Goal: Check status: Check status

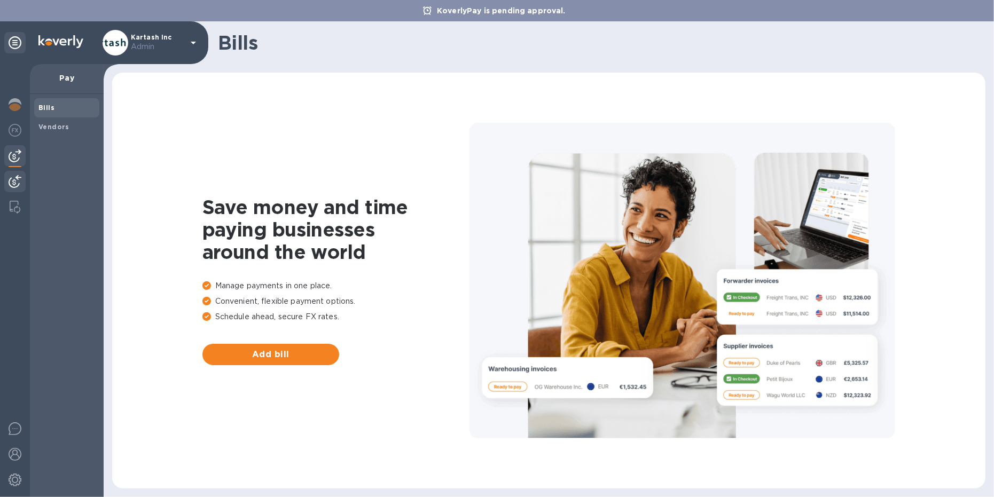
click at [14, 177] on img at bounding box center [15, 181] width 13 height 13
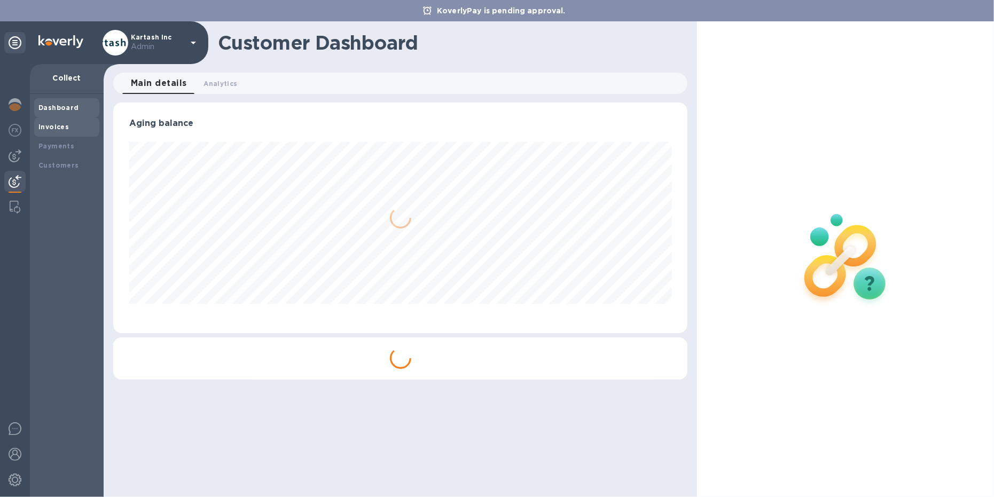
scroll to position [231, 575]
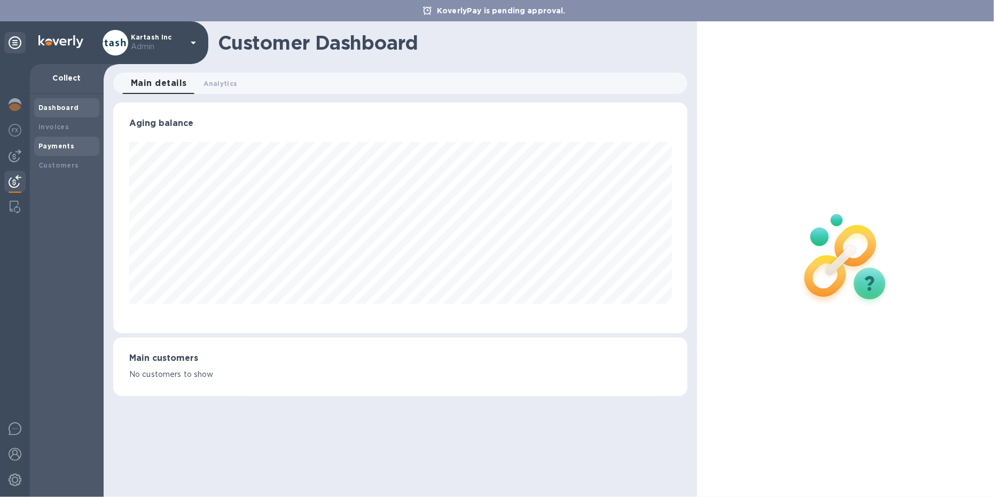
click at [69, 140] on div "Payments" at bounding box center [66, 146] width 65 height 19
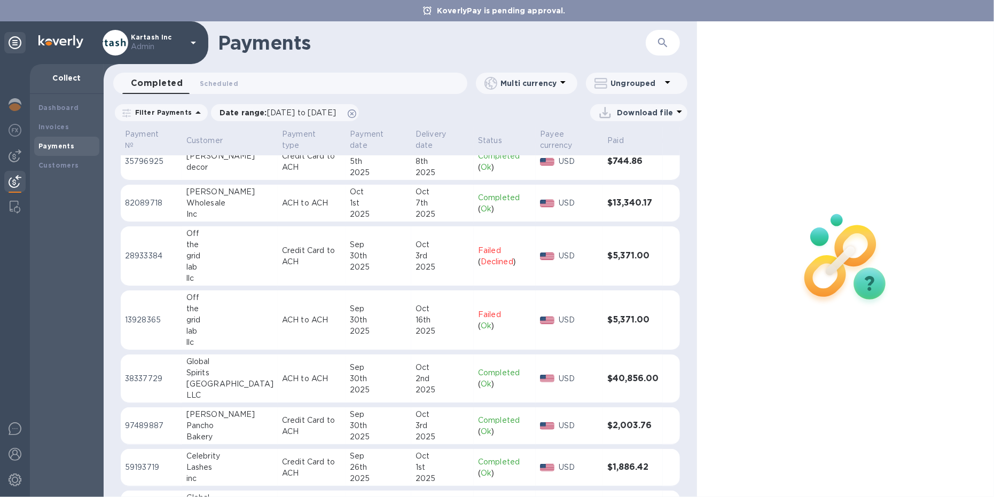
scroll to position [373, 0]
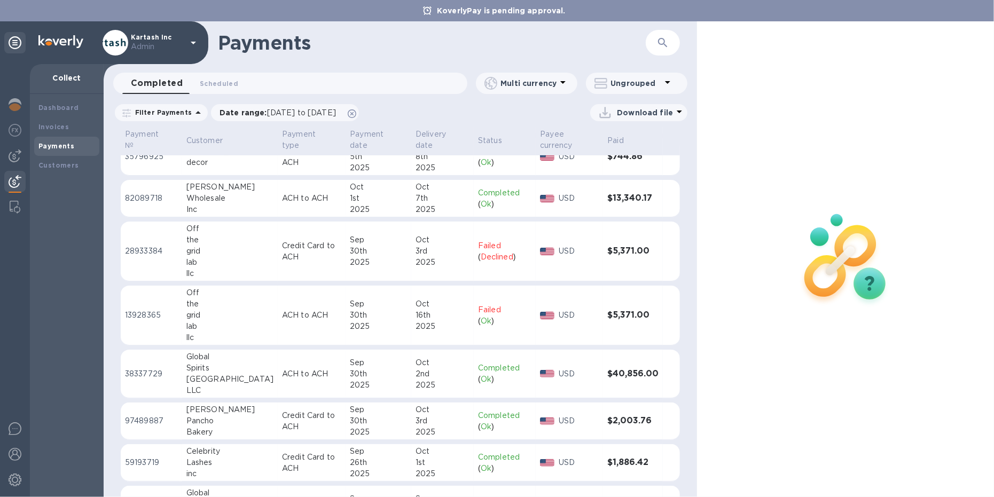
click at [232, 308] on div "the" at bounding box center [229, 304] width 87 height 11
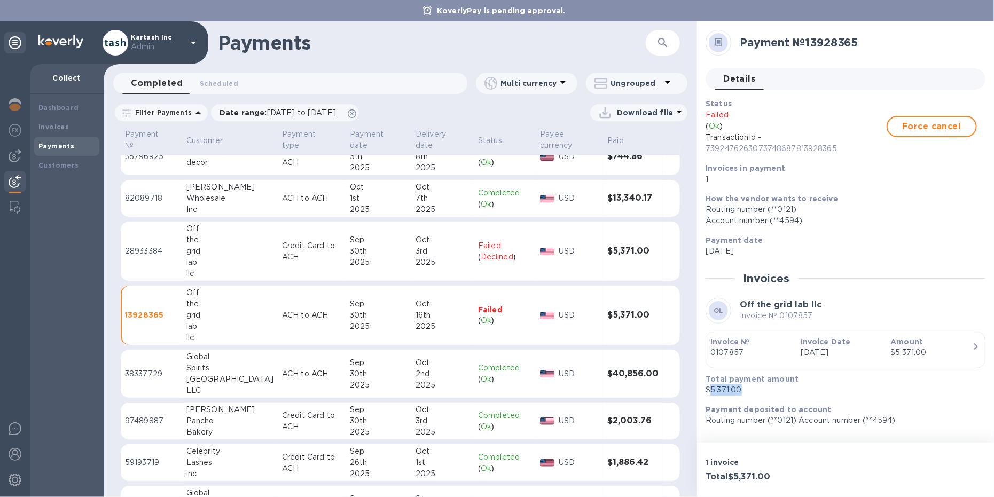
drag, startPoint x: 755, startPoint y: 390, endPoint x: 711, endPoint y: 389, distance: 43.8
click at [711, 389] on p "$5,371.00" at bounding box center [841, 390] width 271 height 11
copy p "5,371.00"
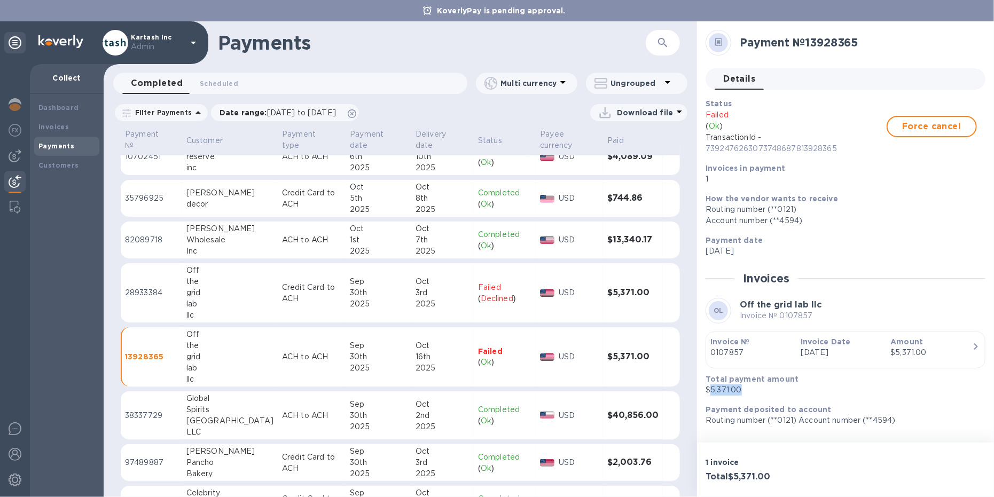
scroll to position [327, 0]
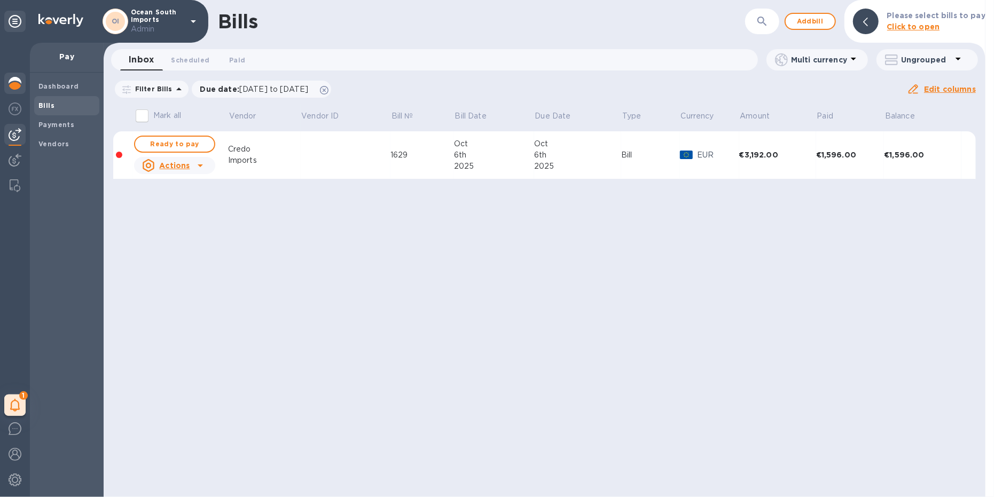
click at [7, 87] on div at bounding box center [14, 85] width 21 height 24
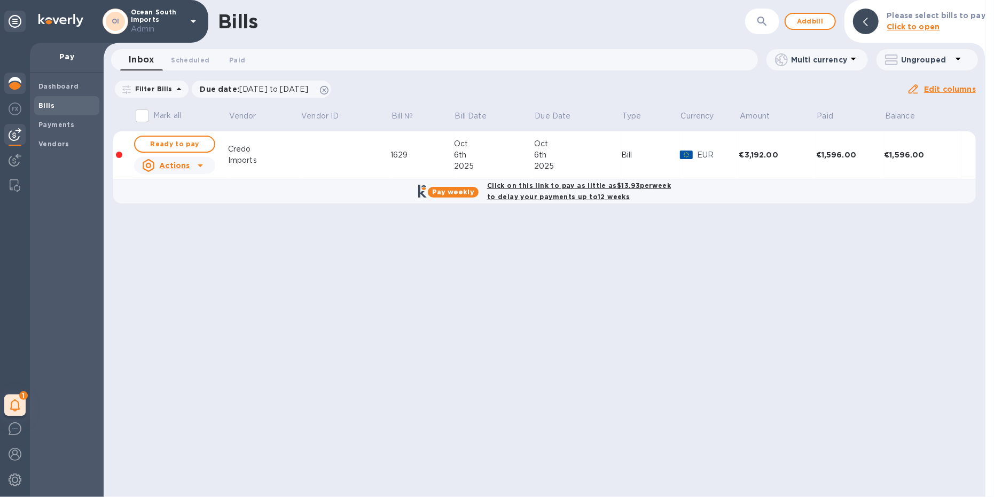
click at [15, 82] on img at bounding box center [15, 83] width 13 height 13
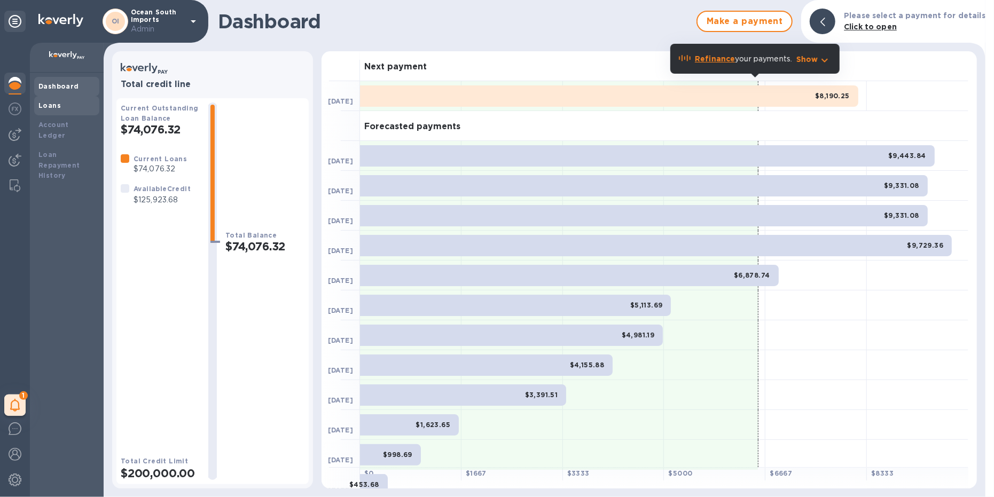
click at [52, 99] on div "Loans" at bounding box center [66, 105] width 65 height 19
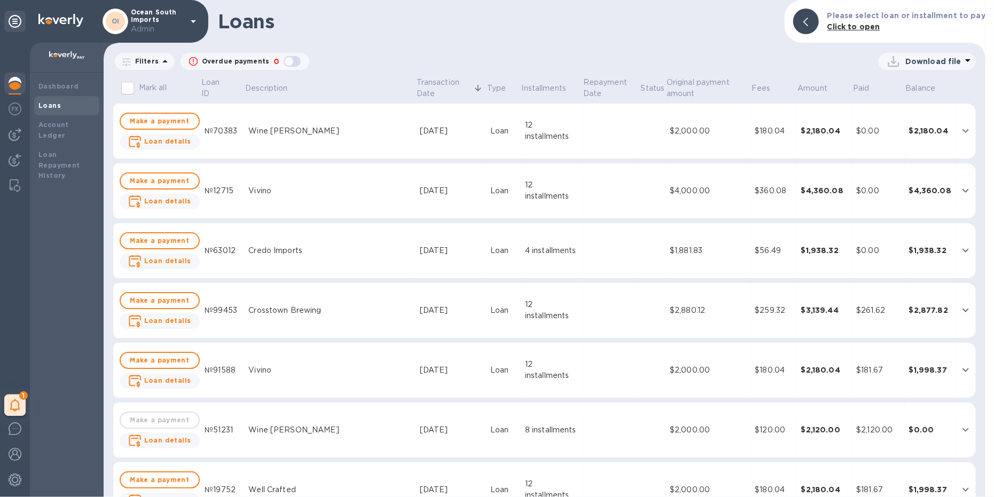
click at [323, 144] on td "Wine [PERSON_NAME]" at bounding box center [330, 132] width 172 height 56
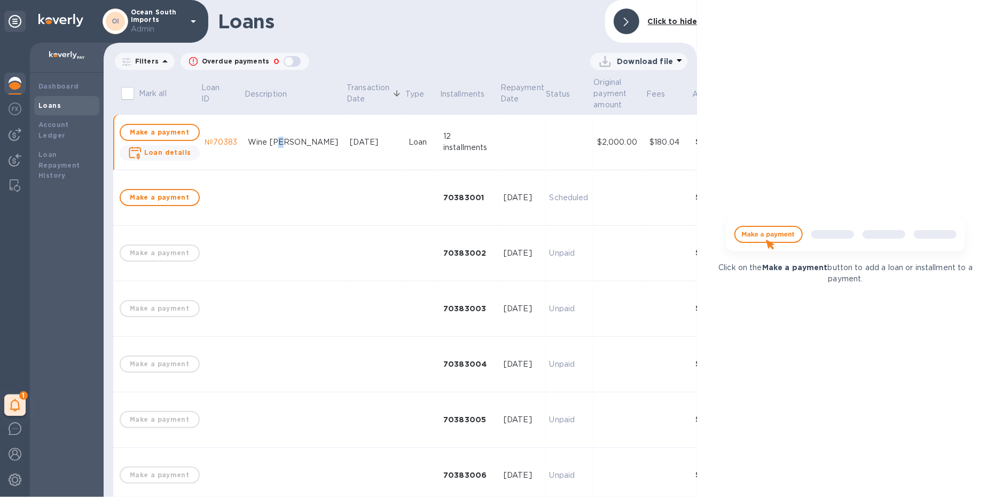
click at [277, 141] on div "Wine [PERSON_NAME]" at bounding box center [294, 142] width 93 height 11
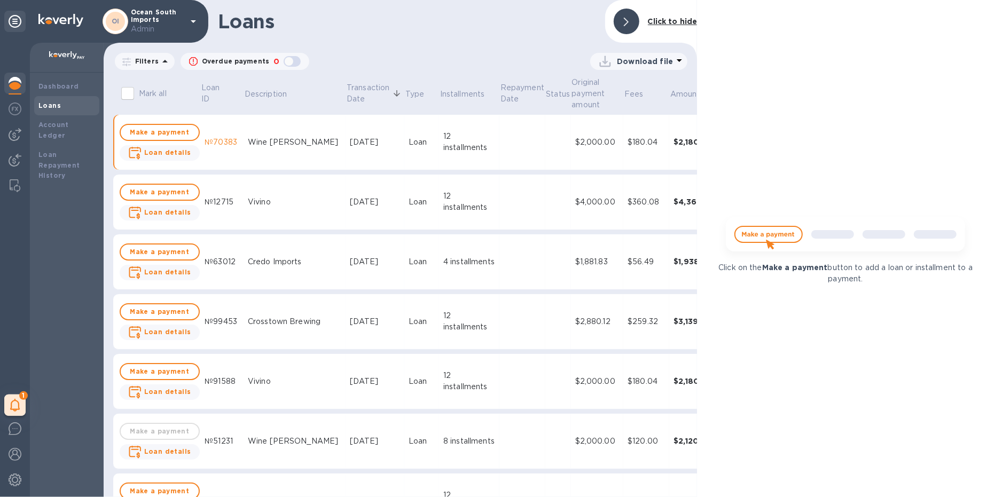
click at [256, 194] on td "Vivino" at bounding box center [295, 203] width 102 height 56
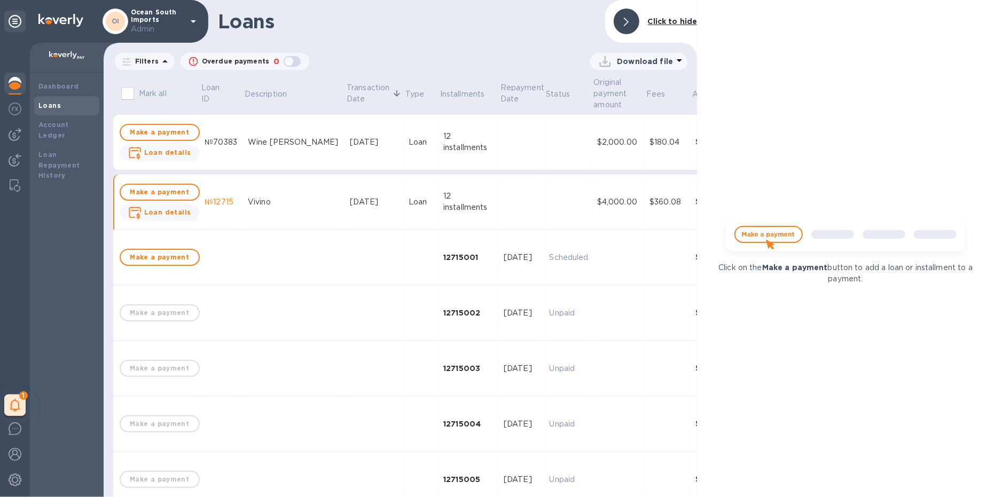
click at [256, 199] on div "Vivino" at bounding box center [294, 202] width 93 height 11
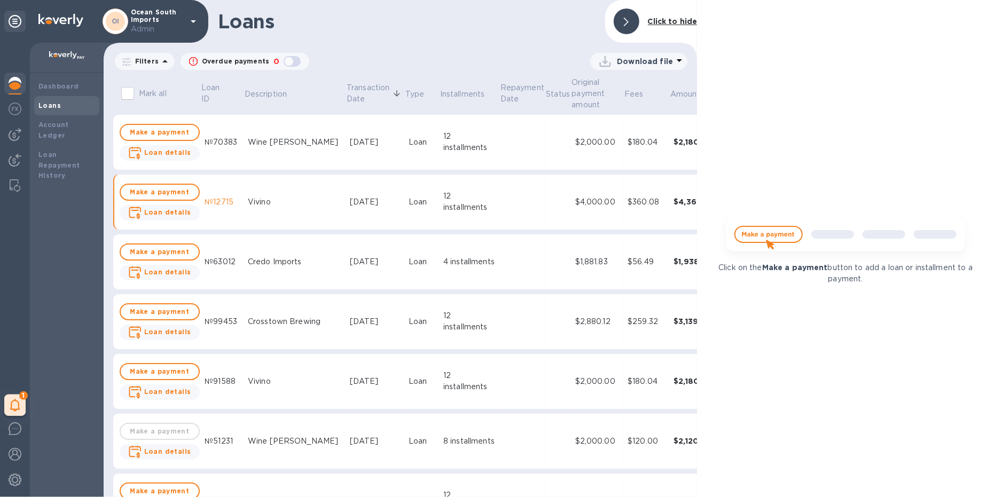
click at [257, 268] on div "Credo Imports" at bounding box center [294, 261] width 93 height 11
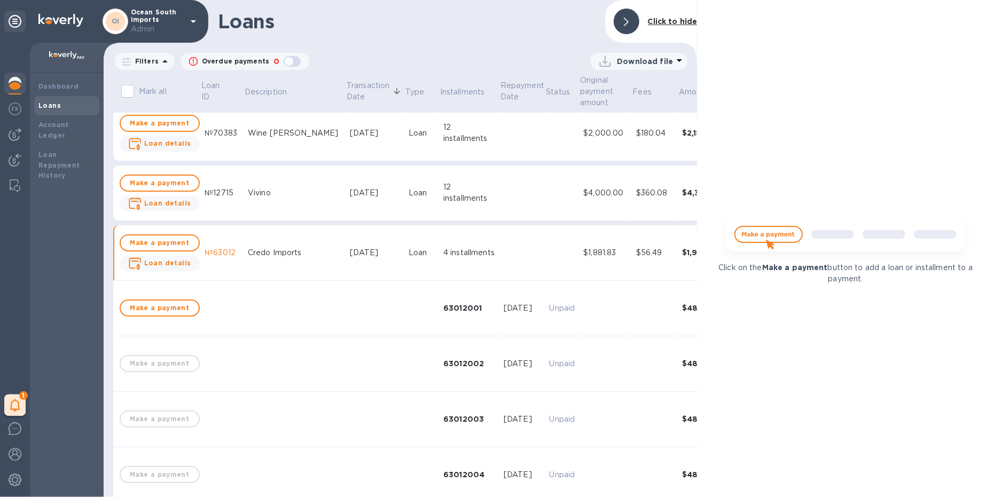
scroll to position [11, 0]
click at [256, 256] on div "Credo Imports" at bounding box center [294, 250] width 93 height 11
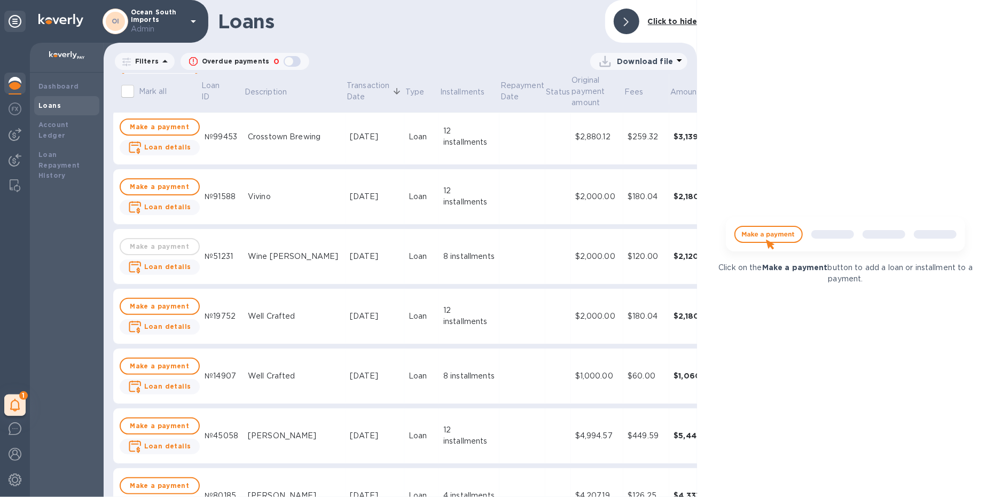
scroll to position [193, 0]
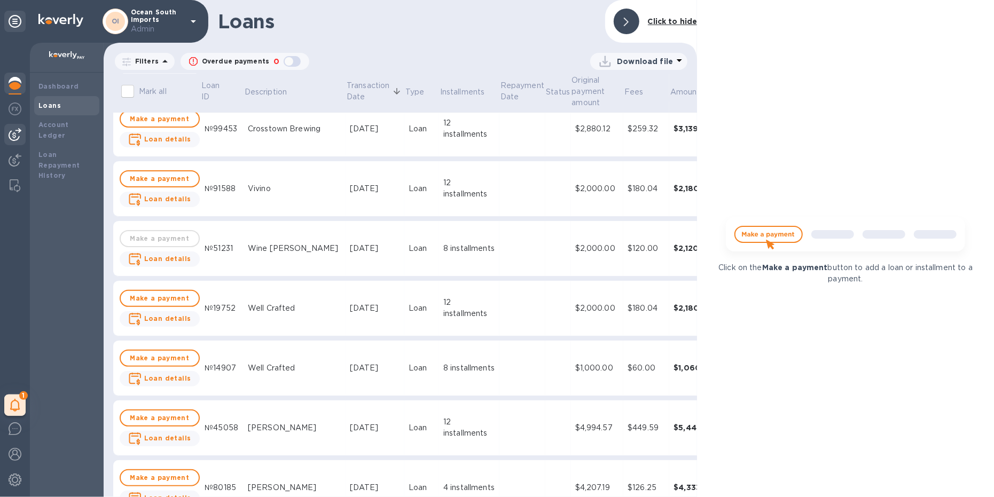
click at [15, 133] on img at bounding box center [15, 134] width 13 height 13
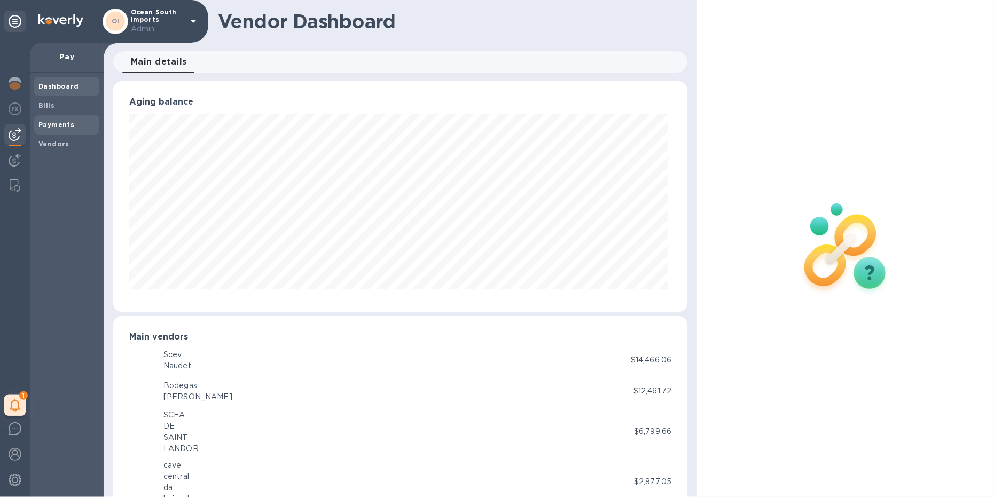
scroll to position [231, 571]
click at [54, 124] on b "Payments" at bounding box center [56, 125] width 36 height 8
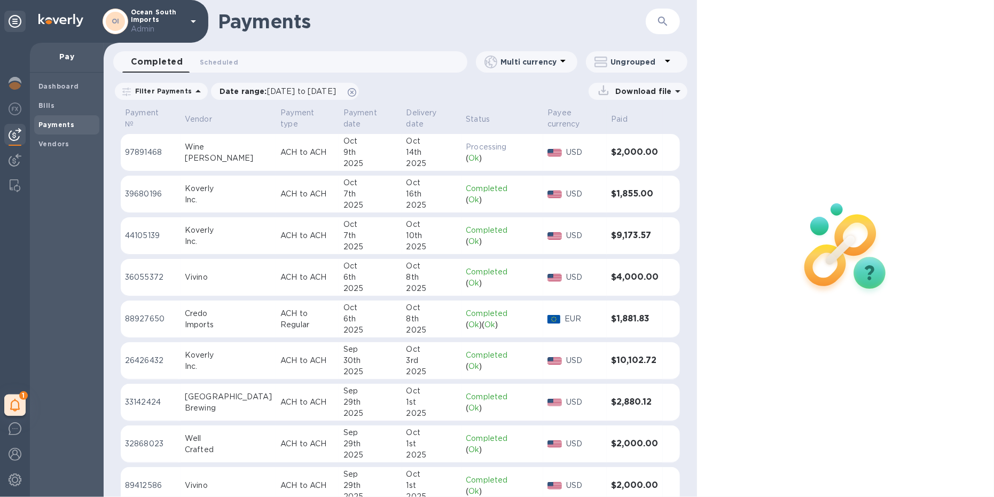
click at [349, 225] on div "Oct" at bounding box center [371, 224] width 54 height 11
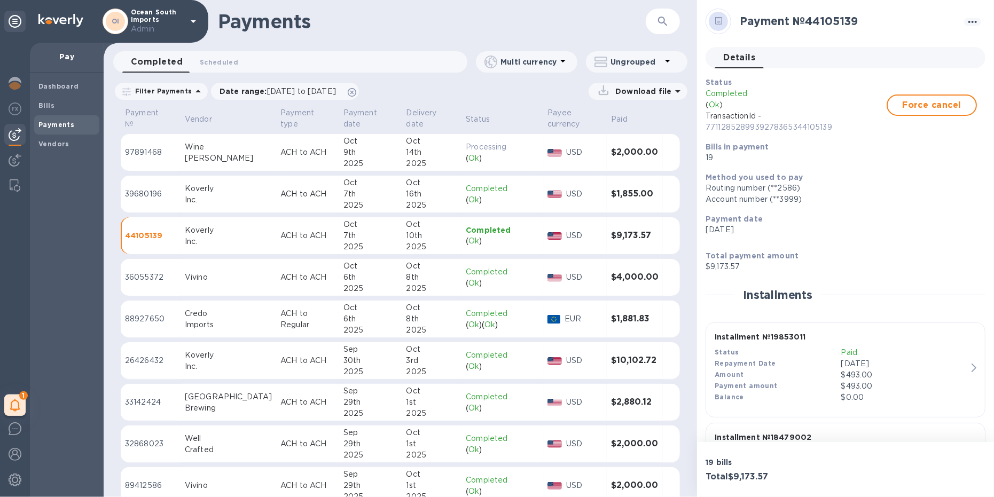
click at [344, 277] on div "6th" at bounding box center [371, 277] width 54 height 11
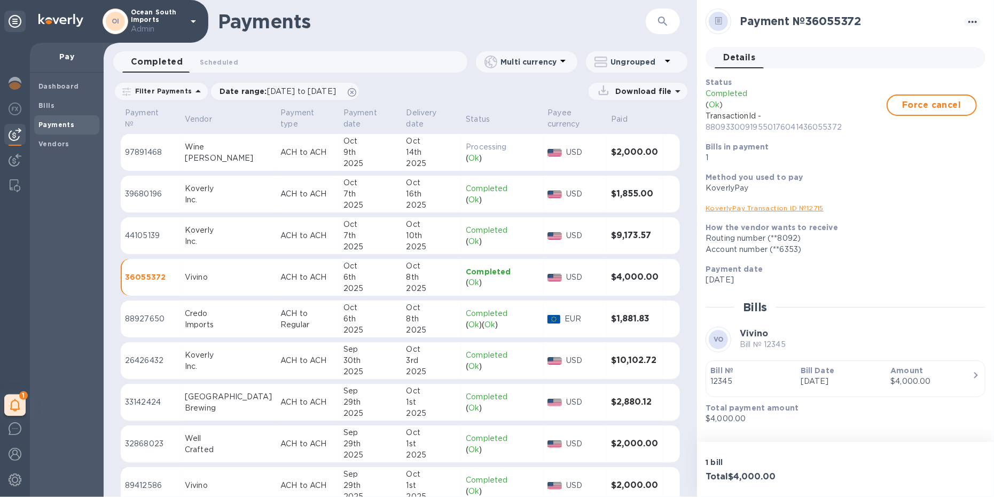
click at [295, 155] on p "ACH to ACH" at bounding box center [307, 152] width 54 height 11
click at [294, 206] on td "ACH to ACH" at bounding box center [307, 194] width 63 height 37
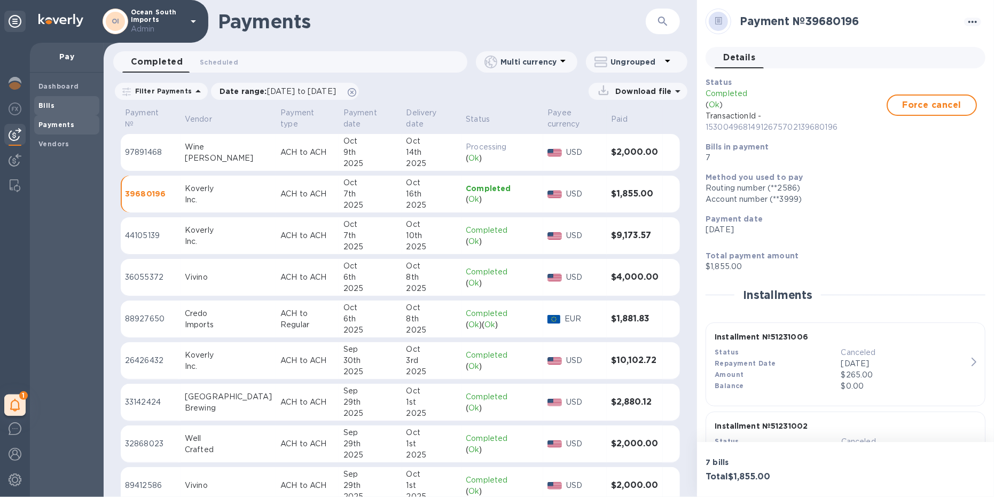
click at [57, 107] on span "Bills" at bounding box center [66, 105] width 57 height 11
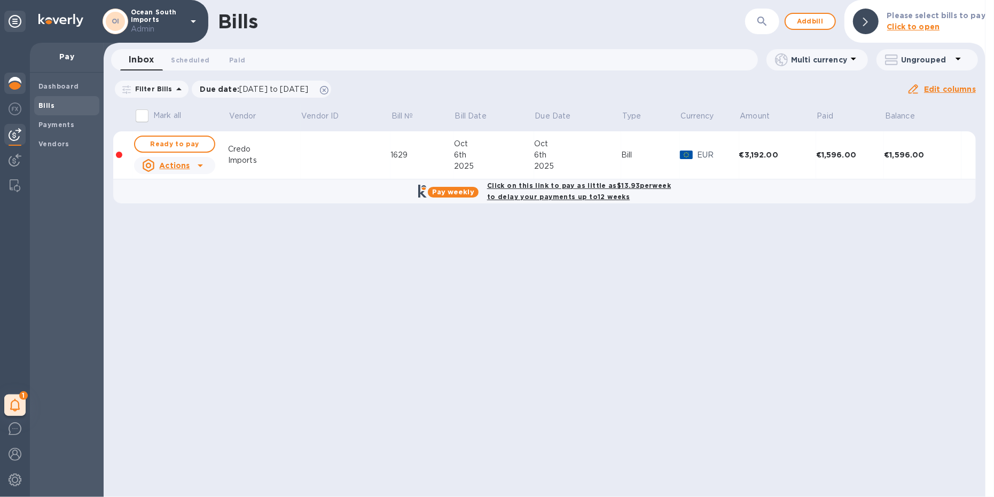
click at [13, 82] on img at bounding box center [15, 83] width 13 height 13
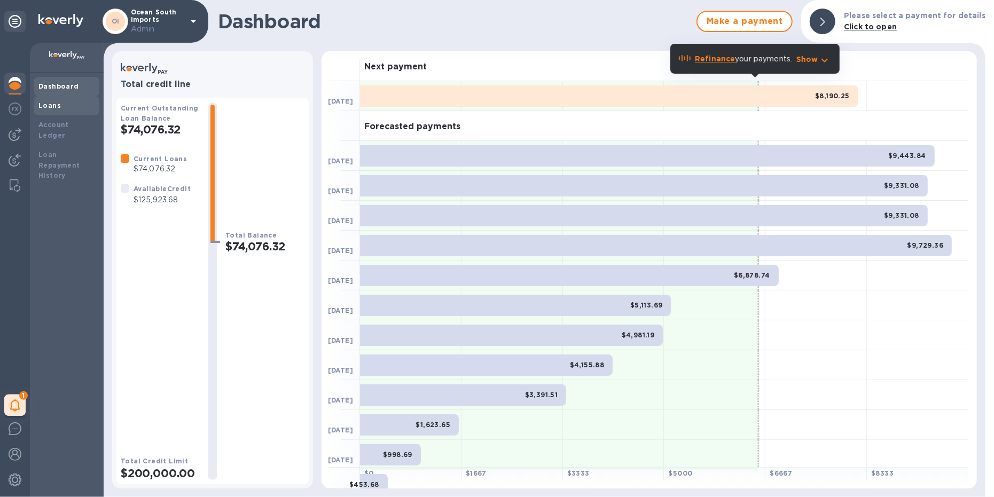
click at [64, 105] on div "Loans" at bounding box center [66, 105] width 57 height 11
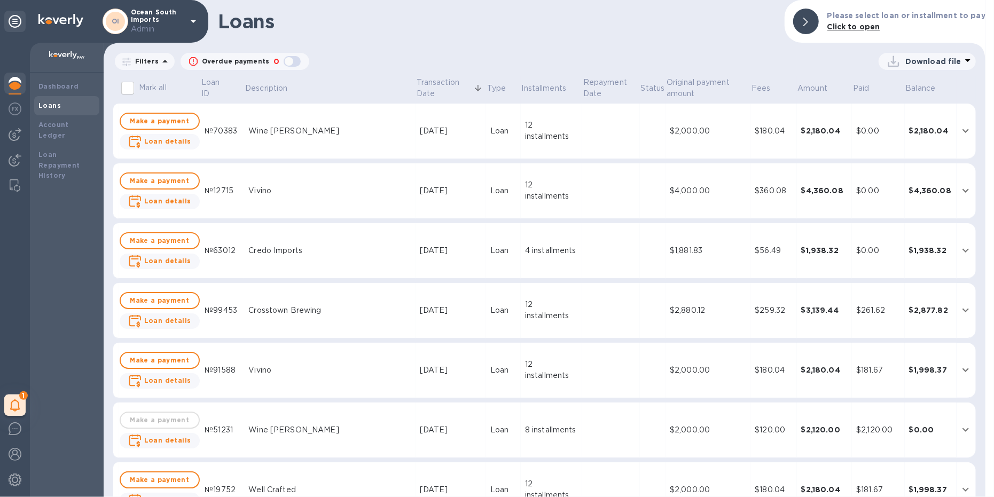
click at [316, 136] on div "Wine [PERSON_NAME]" at bounding box center [329, 131] width 163 height 11
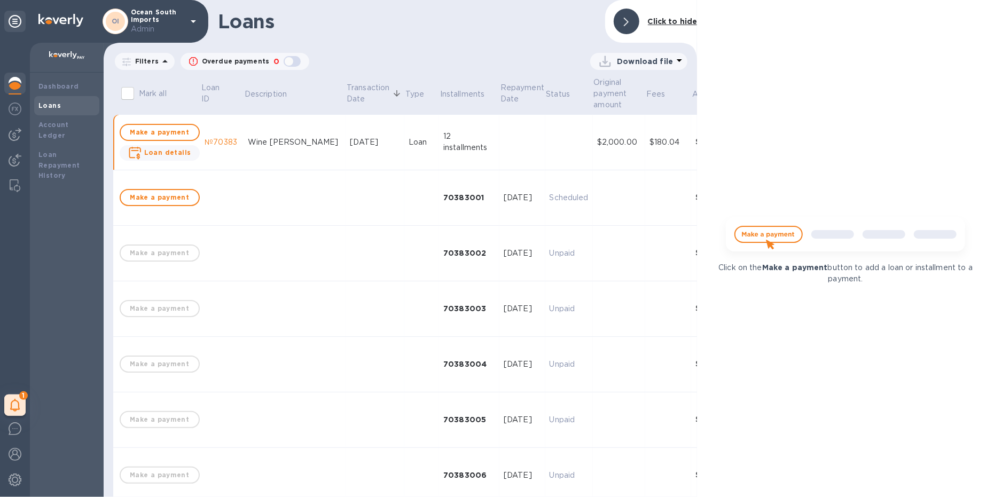
click at [289, 144] on div "Wine [PERSON_NAME]" at bounding box center [294, 142] width 93 height 11
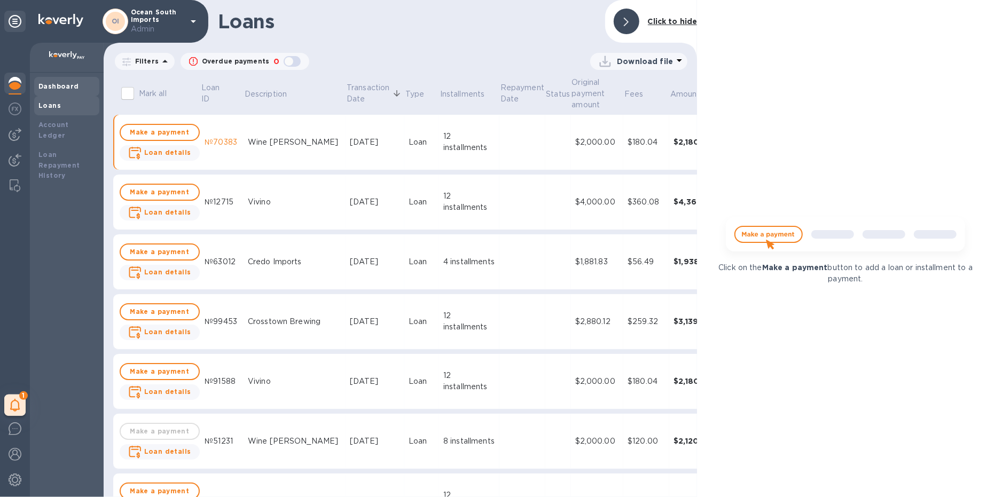
click at [73, 92] on div "Dashboard" at bounding box center [66, 86] width 65 height 19
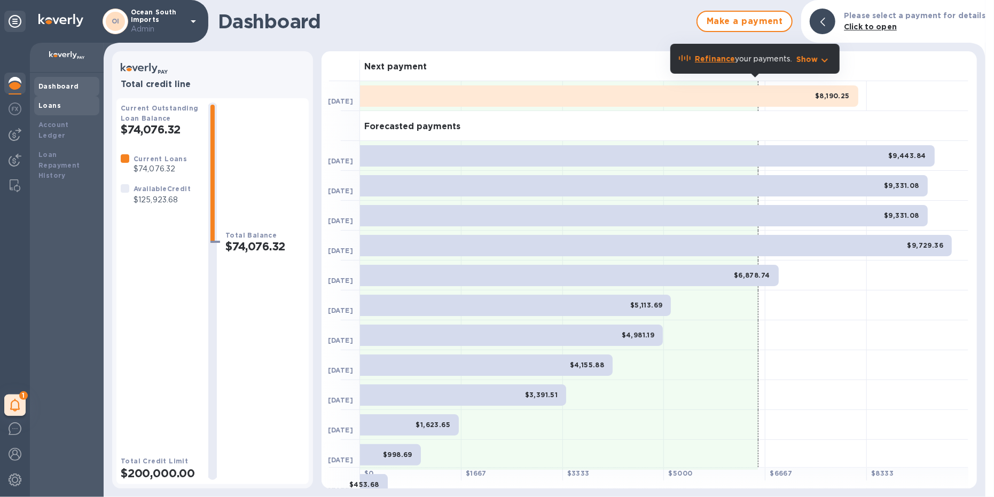
click at [50, 104] on b "Loans" at bounding box center [49, 106] width 22 height 8
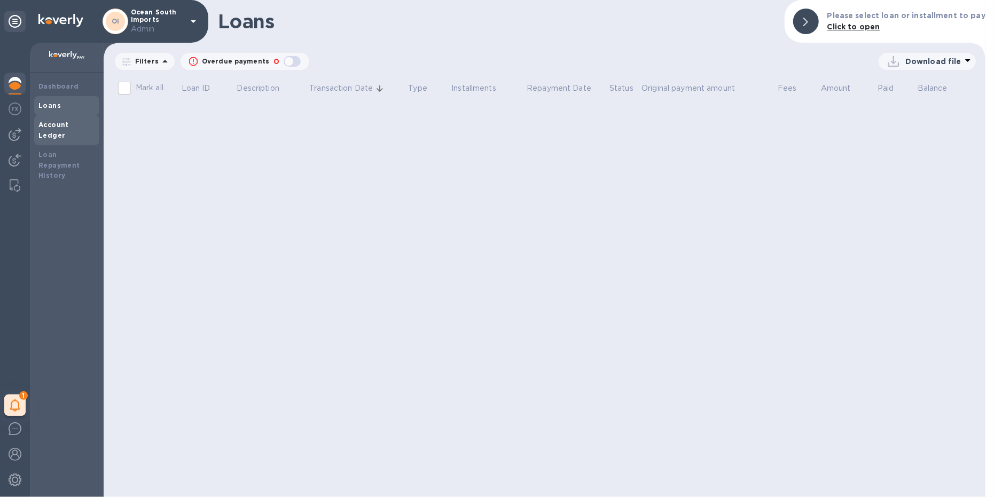
click at [54, 122] on b "Account Ledger" at bounding box center [53, 130] width 30 height 19
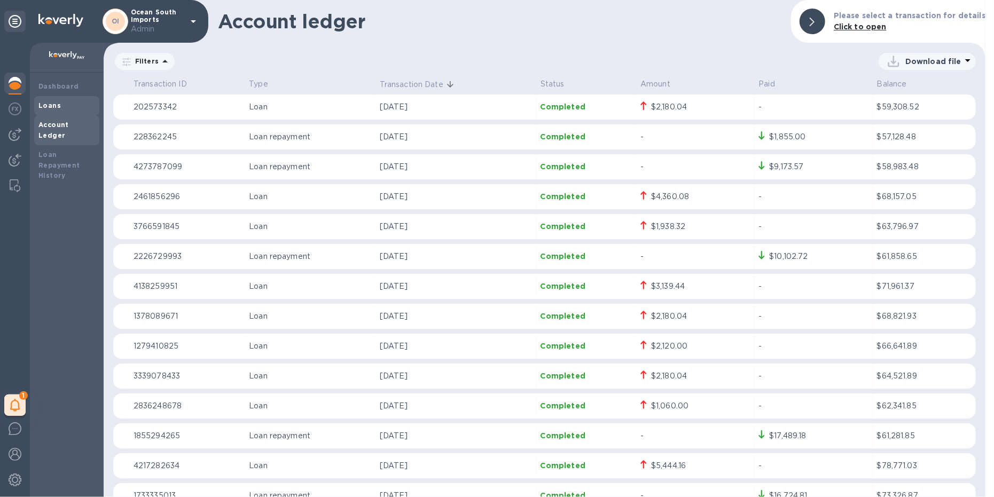
click at [54, 100] on div "Loans" at bounding box center [66, 105] width 57 height 11
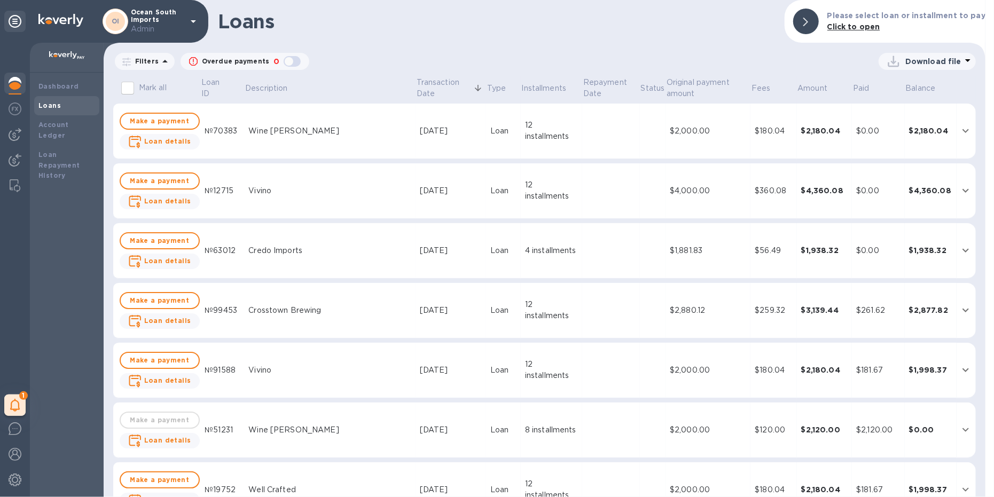
click at [353, 141] on td "Wine [PERSON_NAME]" at bounding box center [330, 132] width 172 height 56
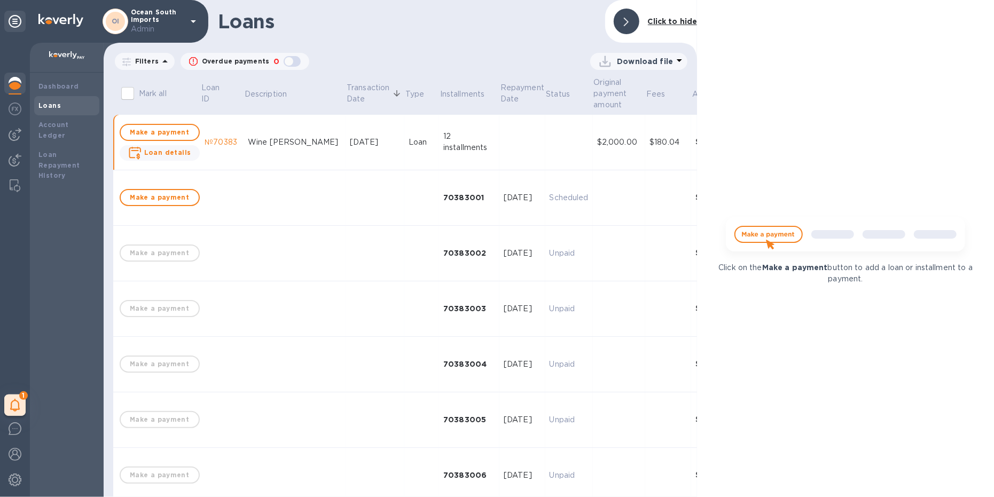
click at [277, 147] on div "Wine [PERSON_NAME]" at bounding box center [294, 142] width 93 height 11
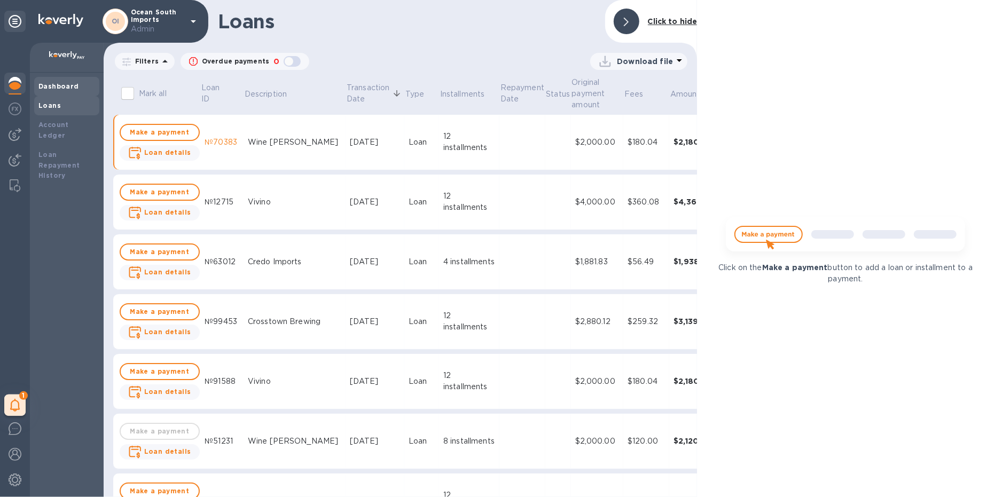
click at [55, 83] on b "Dashboard" at bounding box center [58, 86] width 41 height 8
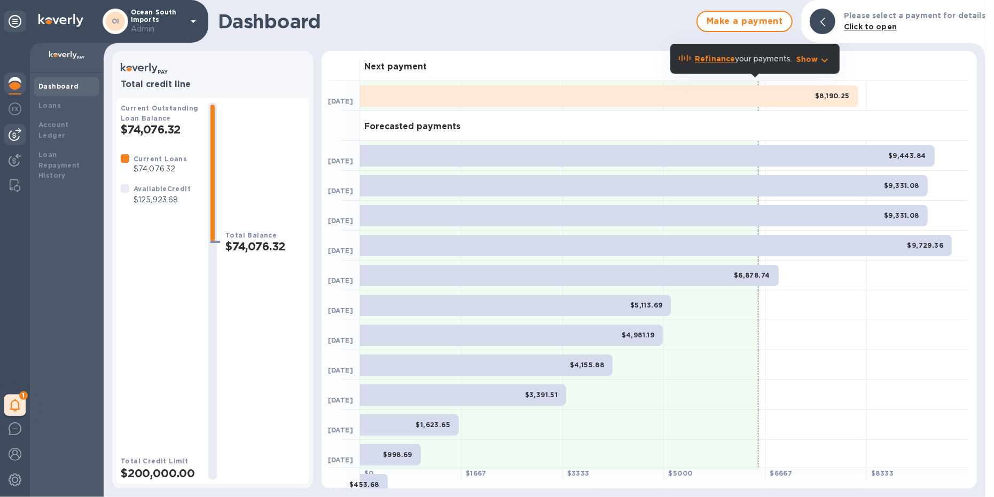
click at [12, 135] on img at bounding box center [15, 134] width 13 height 13
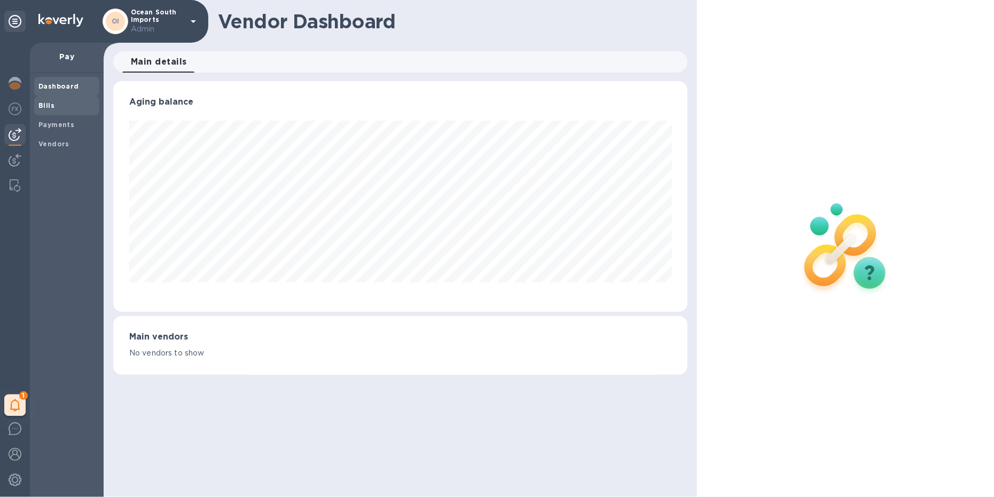
scroll to position [231, 575]
click at [50, 110] on span "Bills" at bounding box center [46, 105] width 16 height 11
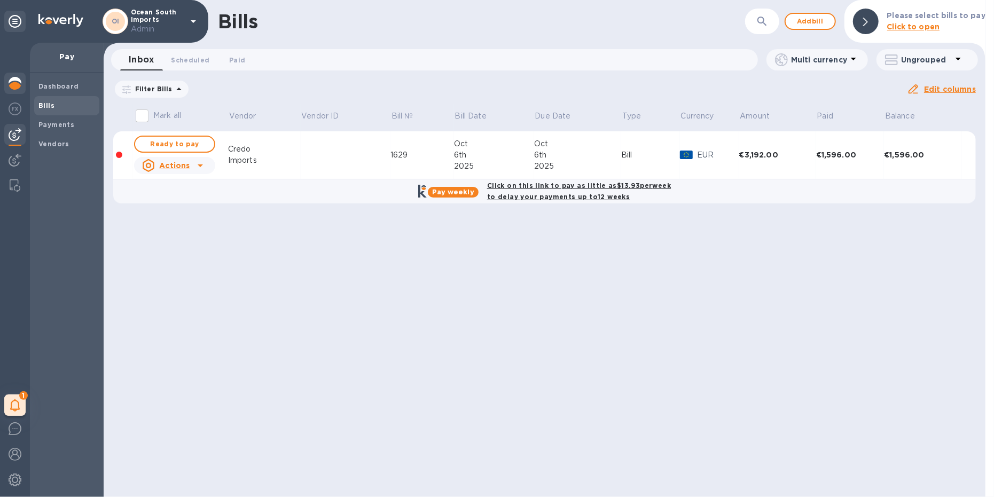
click at [15, 79] on img at bounding box center [15, 83] width 13 height 13
